Goal: Task Accomplishment & Management: Manage account settings

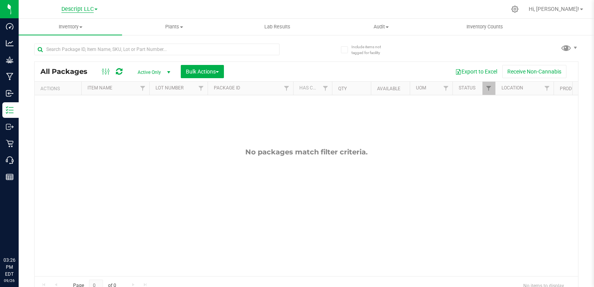
click at [69, 12] on span "Descript LLC" at bounding box center [77, 9] width 32 height 7
click at [75, 47] on link "Green [PERSON_NAME] Venture LLC." at bounding box center [80, 48] width 114 height 10
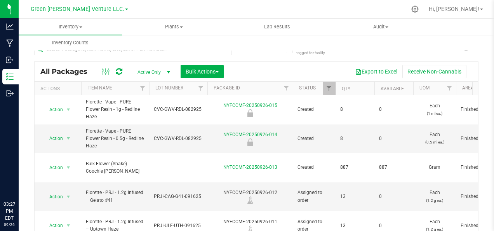
click at [233, 8] on div at bounding box center [272, 9] width 267 height 15
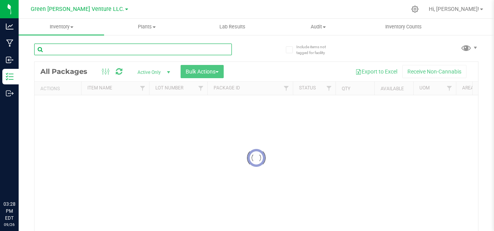
click at [94, 47] on input "text" at bounding box center [133, 50] width 198 height 12
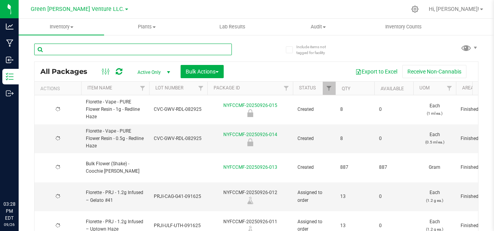
type input "[DATE]"
click at [101, 48] on input "text" at bounding box center [133, 50] width 198 height 12
type input "bulk"
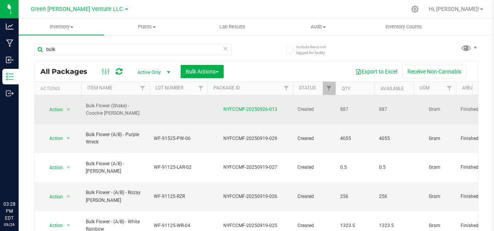
click at [74, 104] on div "Action Action Adjust qty Create package Edit attributes Global inventory Locate…" at bounding box center [57, 109] width 37 height 11
click at [69, 107] on span "select" at bounding box center [68, 110] width 6 height 6
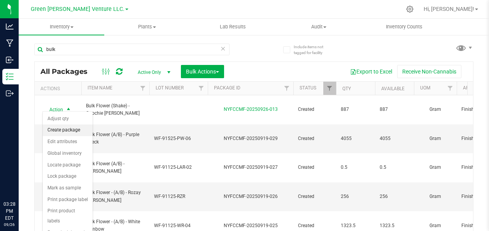
click at [65, 130] on li "Create package" at bounding box center [68, 130] width 50 height 12
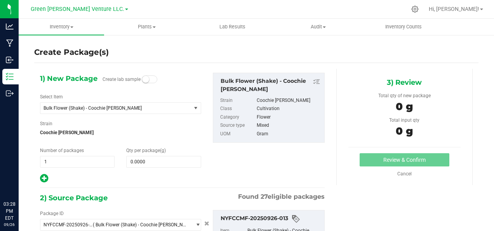
type input "0.0000 g"
click at [194, 106] on span "select" at bounding box center [196, 108] width 6 height 6
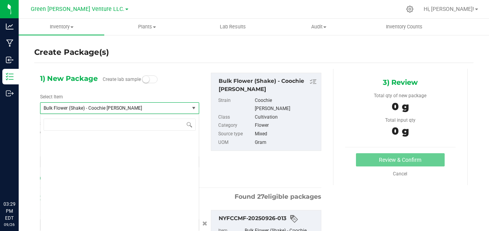
scroll to position [468, 0]
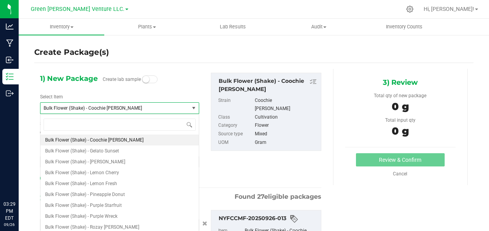
click at [194, 108] on span "select" at bounding box center [193, 108] width 6 height 6
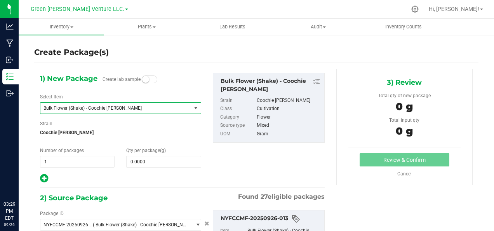
click at [194, 108] on span "select" at bounding box center [196, 108] width 6 height 6
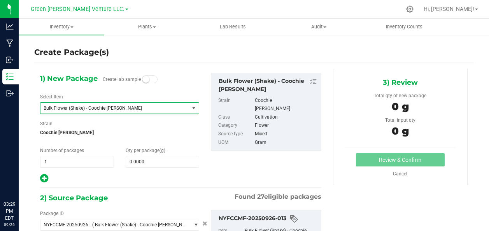
scroll to position [0, 0]
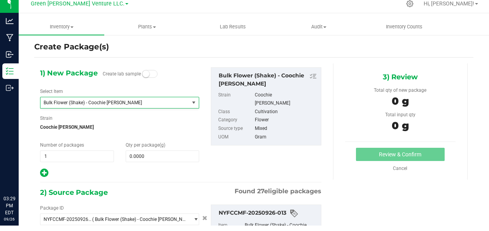
type input "coo"
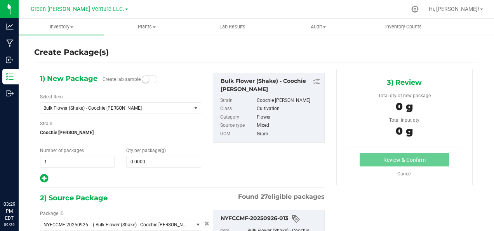
click at [139, 117] on div "1) New Package Create lab sample Select Item Bulk Flower (Shake) - Coochie Runt…" at bounding box center [120, 128] width 173 height 111
click at [136, 111] on span "Bulk Flower (Shake) - Coochie [PERSON_NAME]" at bounding box center [115, 108] width 151 height 11
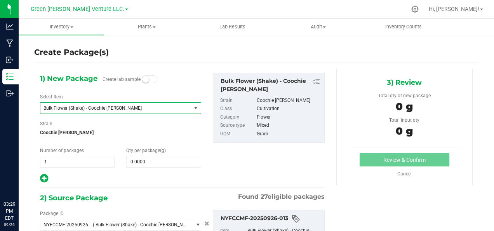
click at [171, 104] on span "Bulk Flower (Shake) - Coochie [PERSON_NAME]" at bounding box center [115, 108] width 151 height 11
click at [150, 105] on span "Bulk Flower (Shake) - Coochie [PERSON_NAME]" at bounding box center [113, 107] width 139 height 5
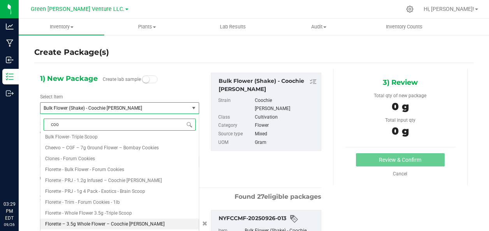
click at [98, 224] on span "Florette – 3.5g Whole Flower – Coochie [PERSON_NAME]" at bounding box center [104, 223] width 119 height 5
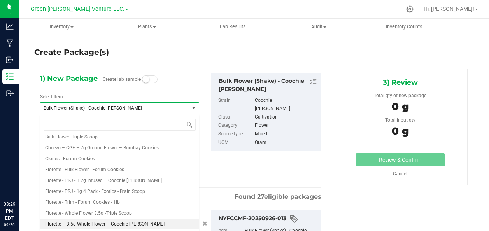
type input "0"
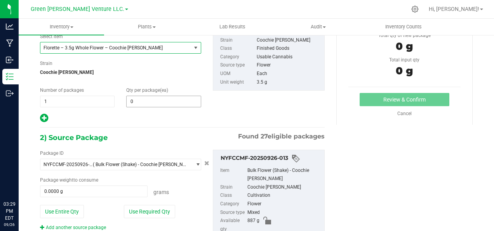
scroll to position [98, 0]
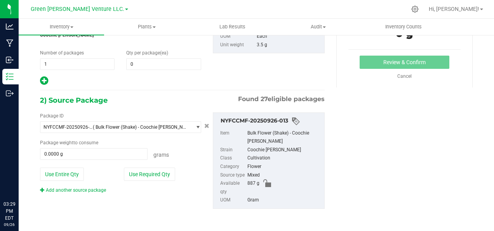
click at [66, 183] on div "Package ID NYFCCMF-20250926-013 ( Bulk Flower (Shake) - Coochie Runtz ) NYFCCMF…" at bounding box center [120, 152] width 173 height 81
drag, startPoint x: 61, startPoint y: 179, endPoint x: 57, endPoint y: 178, distance: 4.1
click at [60, 179] on button "Use Entire Qty" at bounding box center [62, 174] width 44 height 13
type input "887.0000 g"
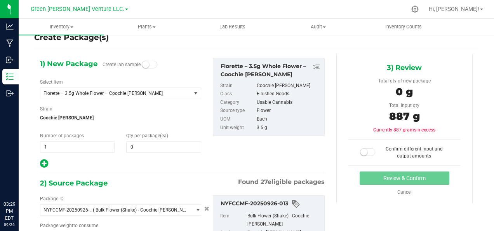
scroll to position [0, 0]
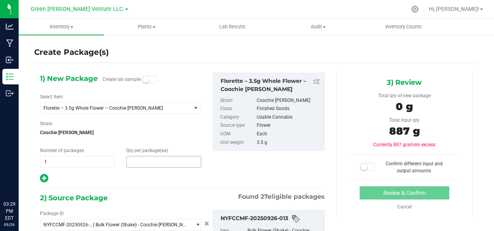
click at [145, 162] on span at bounding box center [163, 162] width 75 height 12
type input "1000"
type input "1,000"
click at [68, 27] on span "Inventory" at bounding box center [62, 26] width 86 height 7
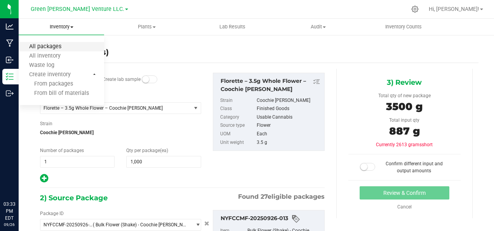
click at [58, 48] on span "All packages" at bounding box center [45, 47] width 53 height 7
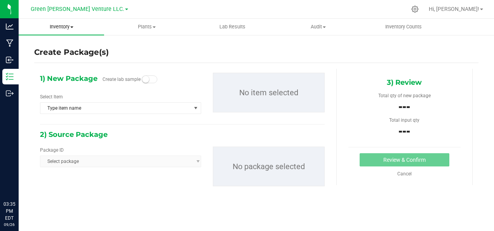
click at [70, 27] on span "Inventory" at bounding box center [62, 26] width 86 height 7
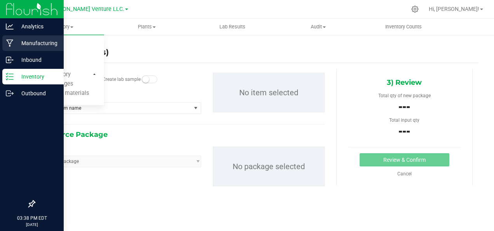
click at [33, 45] on p "Manufacturing" at bounding box center [37, 42] width 47 height 9
click at [37, 46] on p "Manufacturing" at bounding box center [37, 42] width 47 height 9
click at [51, 42] on p "Manufacturing" at bounding box center [37, 42] width 47 height 9
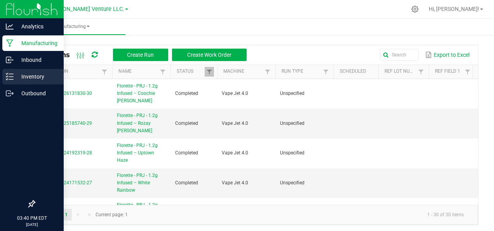
click at [34, 79] on p "Inventory" at bounding box center [37, 76] width 47 height 9
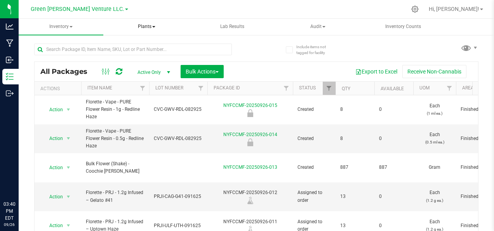
click at [155, 22] on span "Plants" at bounding box center [147, 27] width 84 height 16
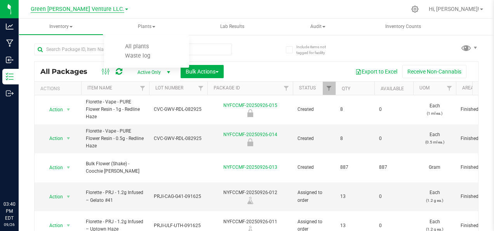
click at [98, 12] on span "Green [PERSON_NAME] Venture LLC." at bounding box center [78, 9] width 94 height 7
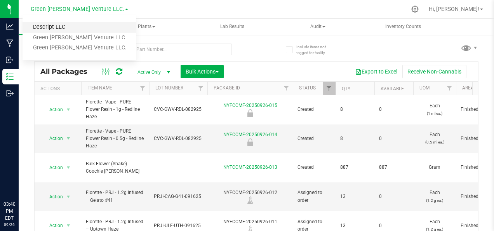
click at [64, 28] on link "Descript LLC" at bounding box center [80, 27] width 114 height 10
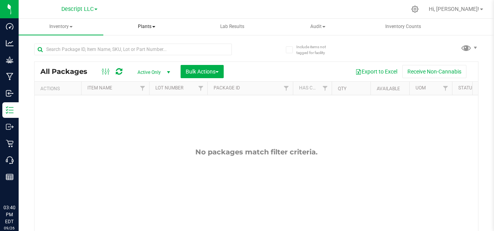
click at [151, 29] on span "Plants" at bounding box center [147, 27] width 84 height 16
click at [142, 45] on span "All plants" at bounding box center [137, 46] width 45 height 7
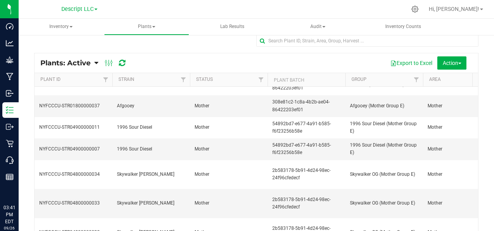
scroll to position [1352, 0]
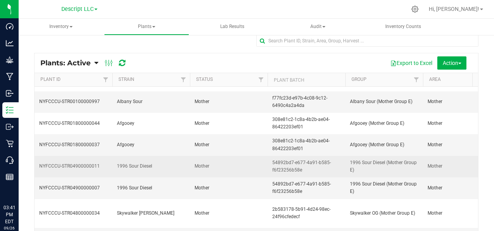
drag, startPoint x: 117, startPoint y: 166, endPoint x: 173, endPoint y: 169, distance: 55.6
click at [173, 169] on span "1996 Sour Diesel" at bounding box center [151, 165] width 68 height 7
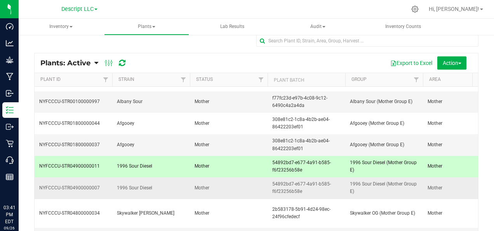
drag, startPoint x: 173, startPoint y: 169, endPoint x: 166, endPoint y: 185, distance: 17.4
click at [166, 185] on span "1996 Sour Diesel" at bounding box center [151, 187] width 68 height 7
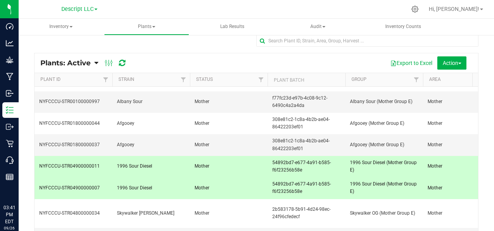
click at [159, 167] on span "1996 Sour Diesel" at bounding box center [151, 165] width 68 height 7
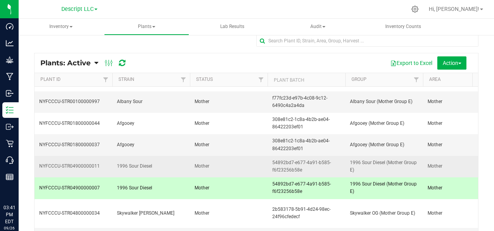
drag, startPoint x: 154, startPoint y: 164, endPoint x: 110, endPoint y: 171, distance: 44.6
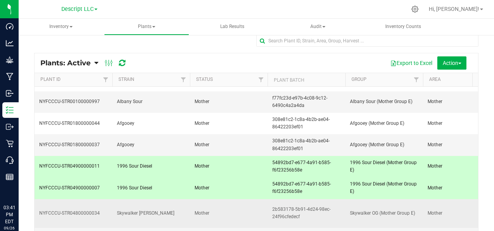
click at [197, 210] on span "Mother" at bounding box center [229, 213] width 68 height 7
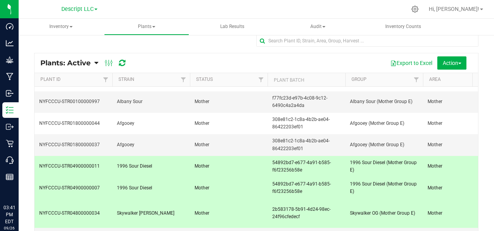
drag, startPoint x: 175, startPoint y: 170, endPoint x: 113, endPoint y: 170, distance: 61.8
click at [113, 170] on td "1996 Sour Diesel" at bounding box center [151, 166] width 78 height 21
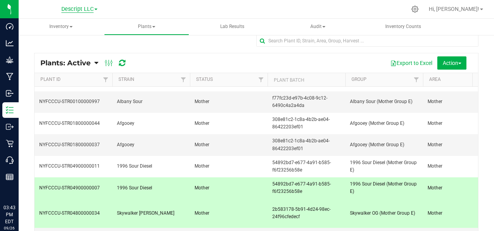
click at [79, 11] on span "Descript LLC" at bounding box center [77, 9] width 32 height 7
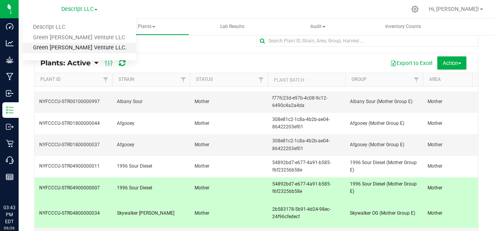
click at [70, 51] on link "Green [PERSON_NAME] Venture LLC." at bounding box center [80, 48] width 114 height 10
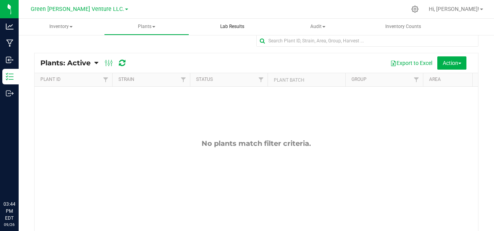
click at [226, 31] on uib-tab-heading "Lab Results" at bounding box center [232, 27] width 84 height 16
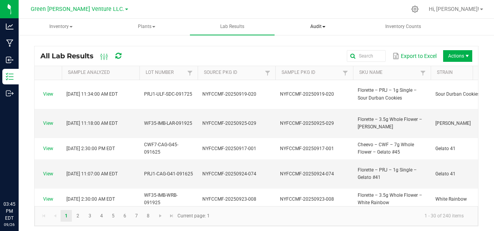
drag, startPoint x: 329, startPoint y: 17, endPoint x: 321, endPoint y: 23, distance: 9.7
click at [329, 18] on nav "Green [PERSON_NAME] Venture LLC. Descript LLC Green [PERSON_NAME] Venture LLC G…" at bounding box center [257, 9] width 476 height 19
click at [321, 28] on span "Audit" at bounding box center [318, 27] width 84 height 16
click at [326, 48] on span "Inventory auditing" at bounding box center [319, 46] width 66 height 7
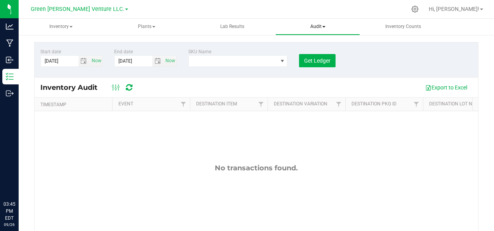
click at [327, 25] on span "Audit" at bounding box center [318, 27] width 84 height 16
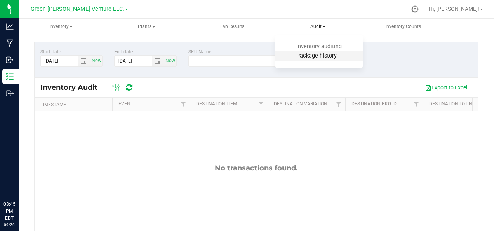
click at [322, 54] on span "Package history" at bounding box center [316, 55] width 61 height 7
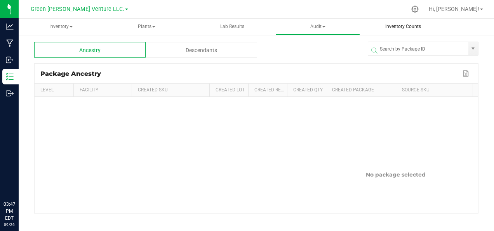
click at [401, 28] on span "Inventory Counts" at bounding box center [403, 26] width 57 height 7
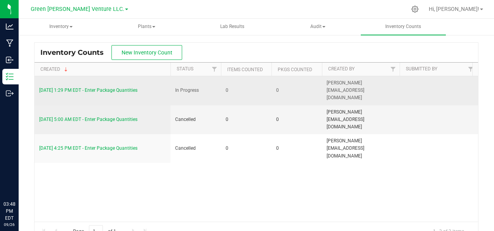
click at [84, 91] on td "[DATE] 1:29 PM EDT - Enter Package Quantities" at bounding box center [103, 90] width 136 height 29
click at [86, 88] on link "[DATE] 1:29 PM EDT - Enter Package Quantities" at bounding box center [88, 89] width 98 height 5
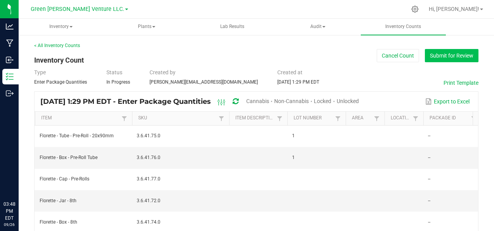
click at [465, 54] on button "Submit for Review" at bounding box center [452, 55] width 54 height 13
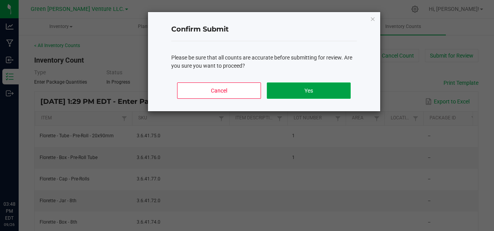
click at [291, 90] on button "Yes" at bounding box center [309, 90] width 84 height 16
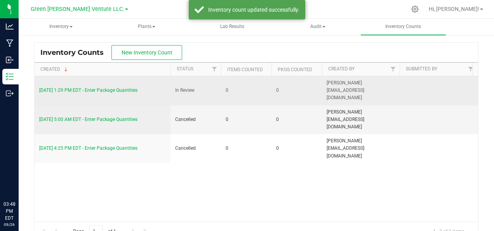
click at [69, 90] on div "[DATE] 1:29 PM EDT - Enter Package Quantities" at bounding box center [102, 90] width 127 height 7
click at [74, 88] on link "[DATE] 1:29 PM EDT - Enter Package Quantities" at bounding box center [88, 89] width 98 height 5
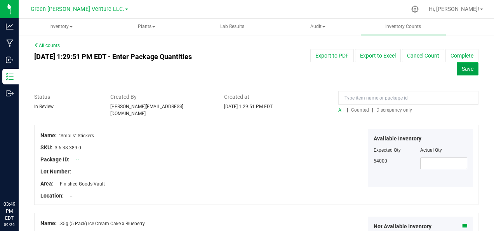
click at [462, 66] on span "Save" at bounding box center [468, 69] width 12 height 6
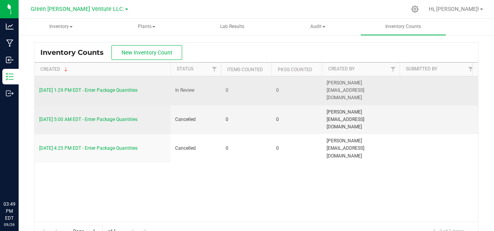
click at [76, 87] on link "[DATE] 1:29 PM EDT - Enter Package Quantities" at bounding box center [88, 89] width 98 height 5
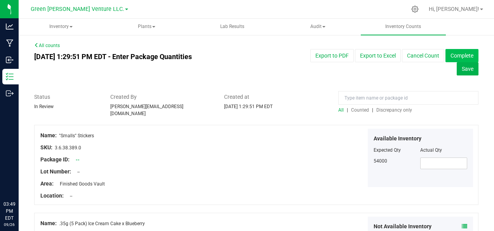
click at [455, 52] on button "Complete" at bounding box center [462, 55] width 33 height 13
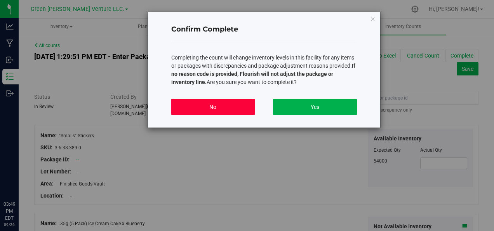
click at [210, 110] on button "No" at bounding box center [213, 107] width 84 height 16
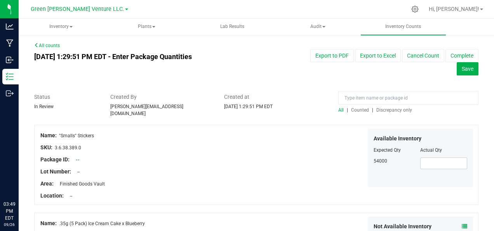
click at [468, 59] on button "Complete" at bounding box center [462, 55] width 33 height 13
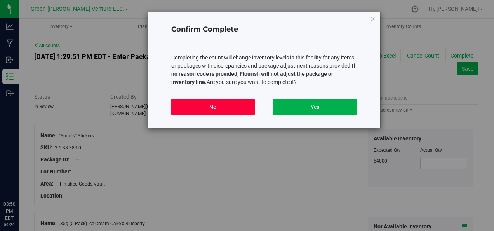
click at [197, 109] on button "No" at bounding box center [213, 107] width 84 height 16
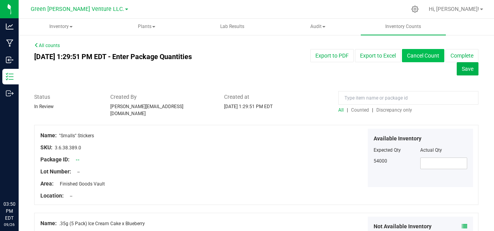
click at [430, 57] on button "Cancel Count" at bounding box center [423, 55] width 42 height 13
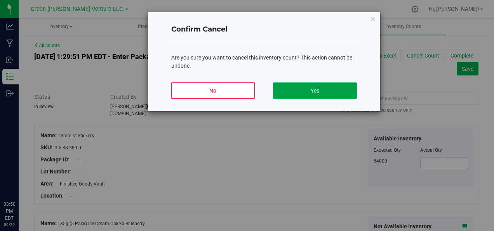
click at [318, 95] on button "Yes" at bounding box center [315, 90] width 84 height 16
